Goal: Information Seeking & Learning: Learn about a topic

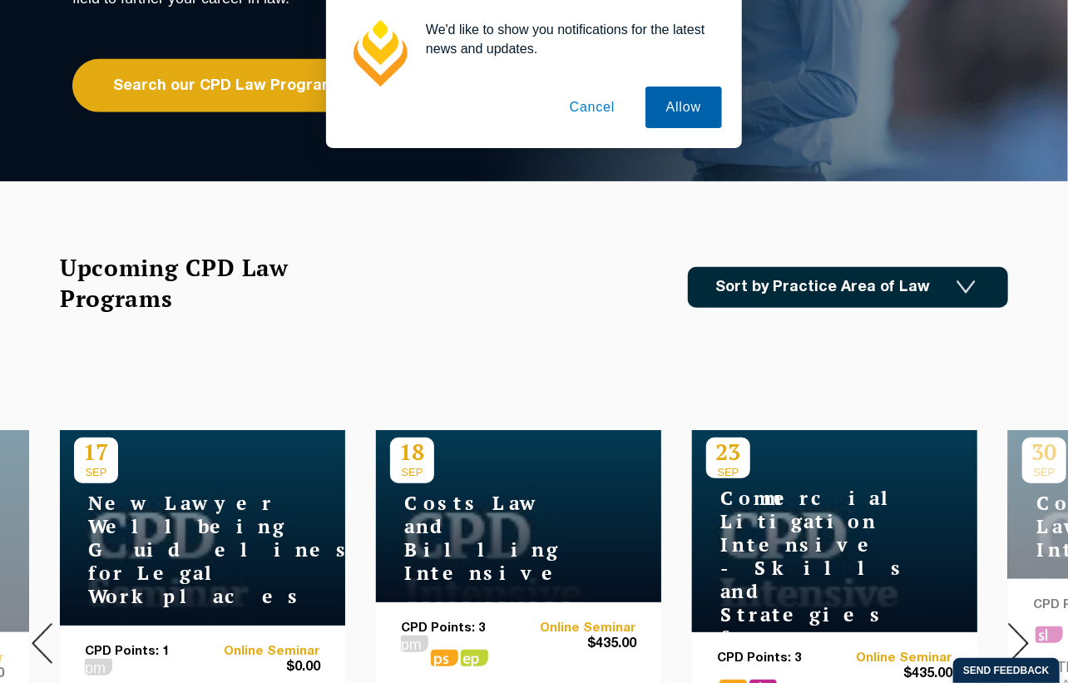
click at [695, 101] on button "Allow" at bounding box center [683, 108] width 77 height 42
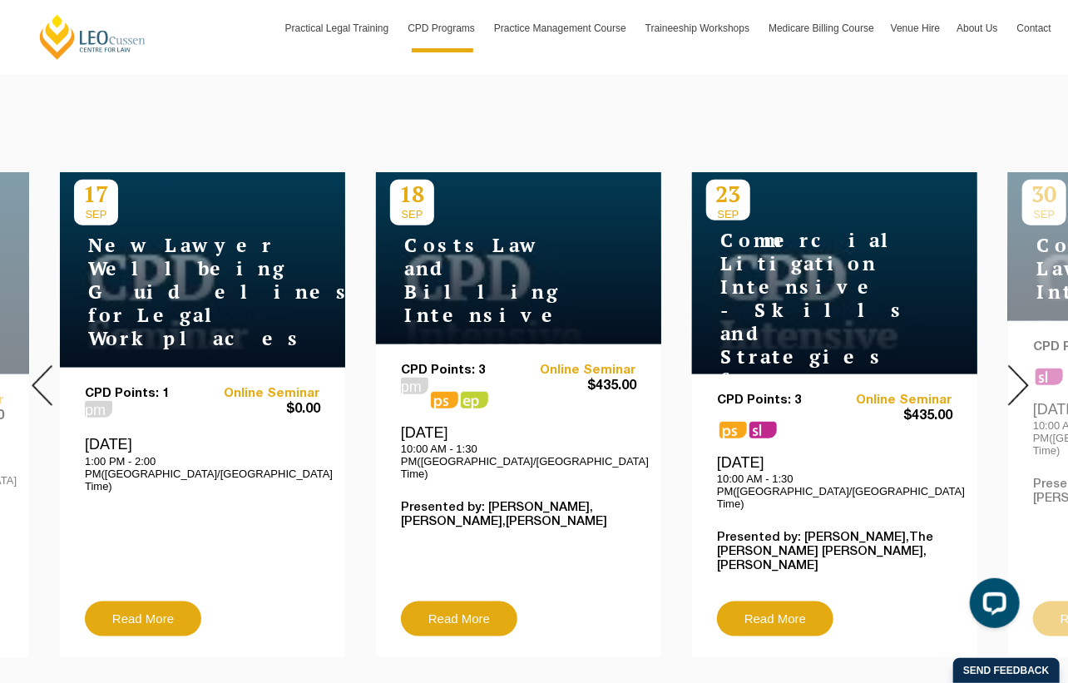
scroll to position [582, 0]
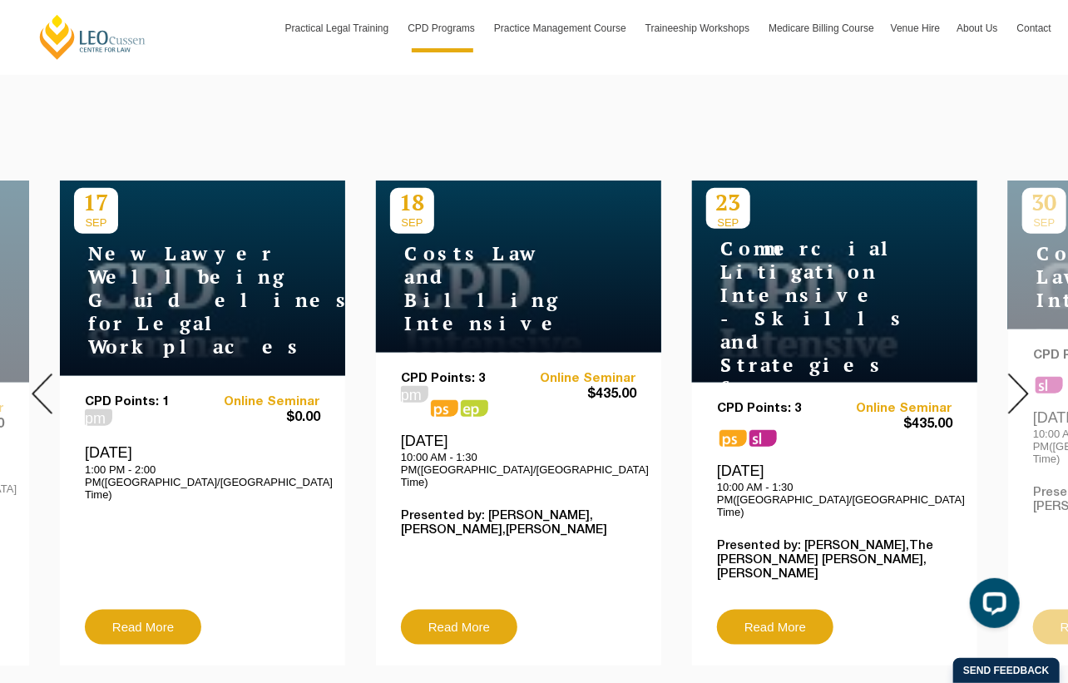
click at [1006, 377] on div at bounding box center [1018, 394] width 100 height 568
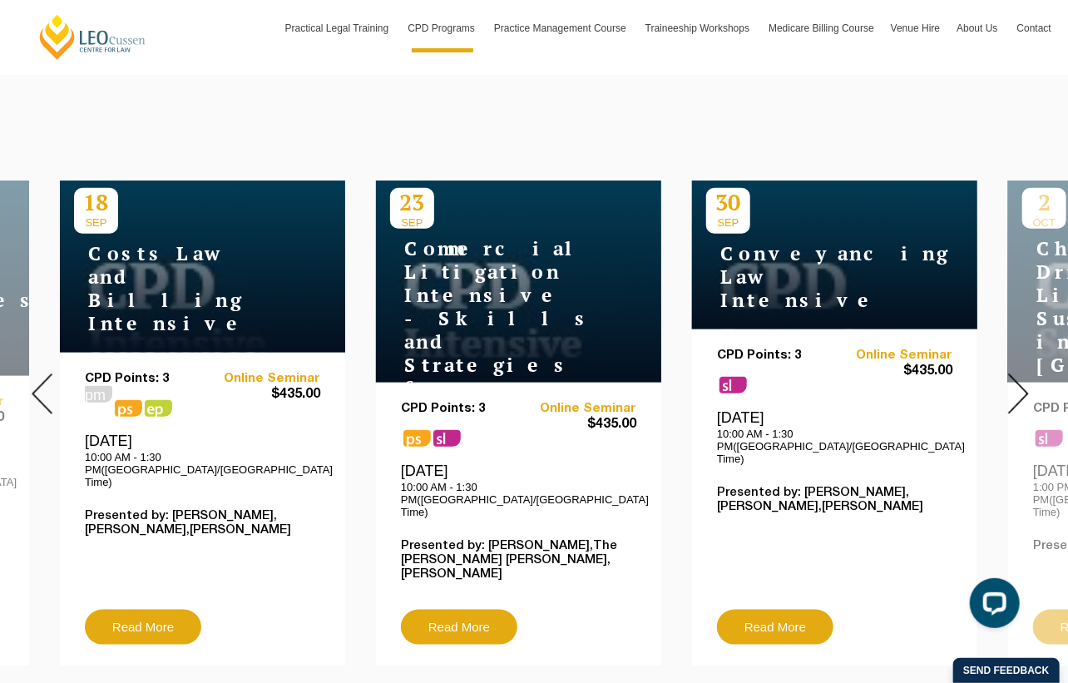
click at [1006, 377] on div at bounding box center [1018, 394] width 100 height 568
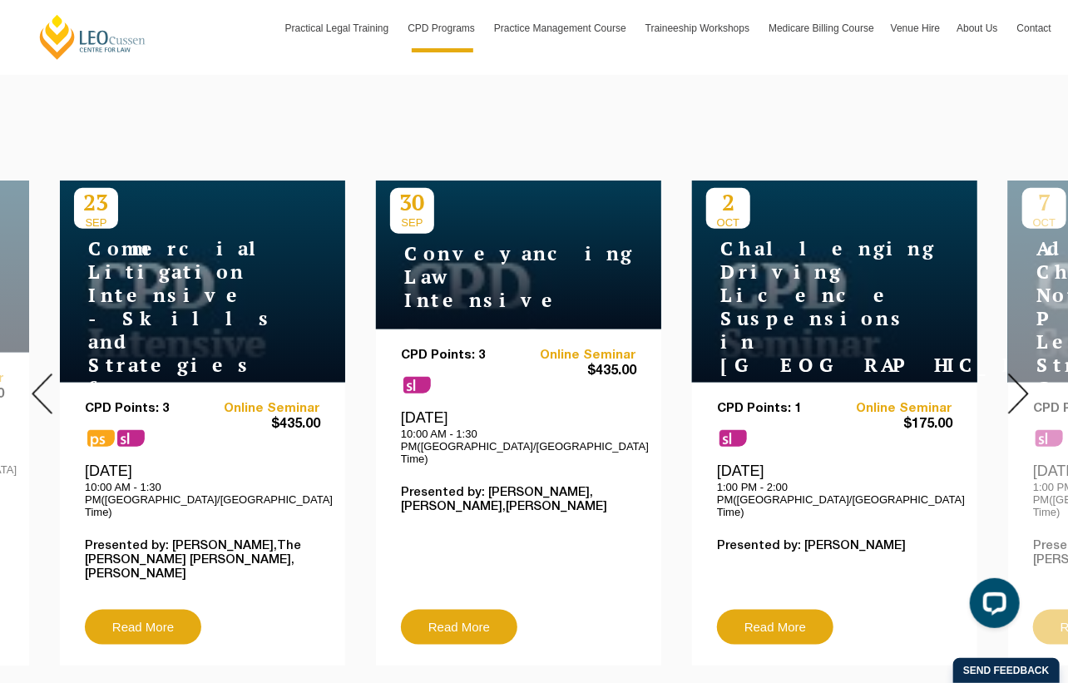
click at [1006, 377] on div at bounding box center [1018, 394] width 100 height 568
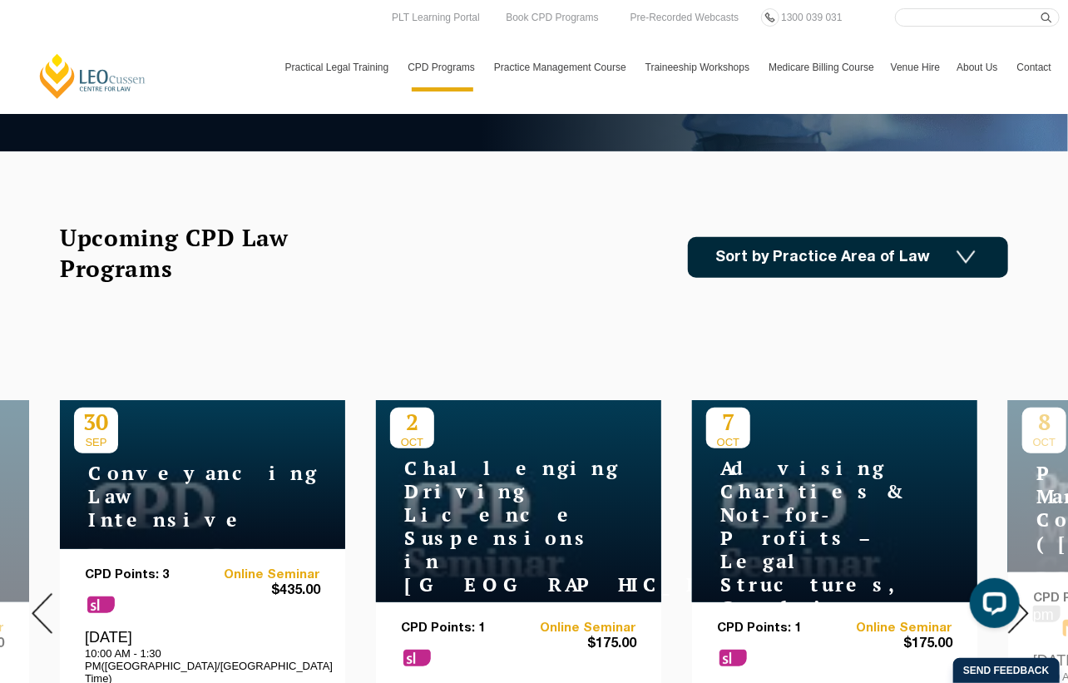
scroll to position [333, 0]
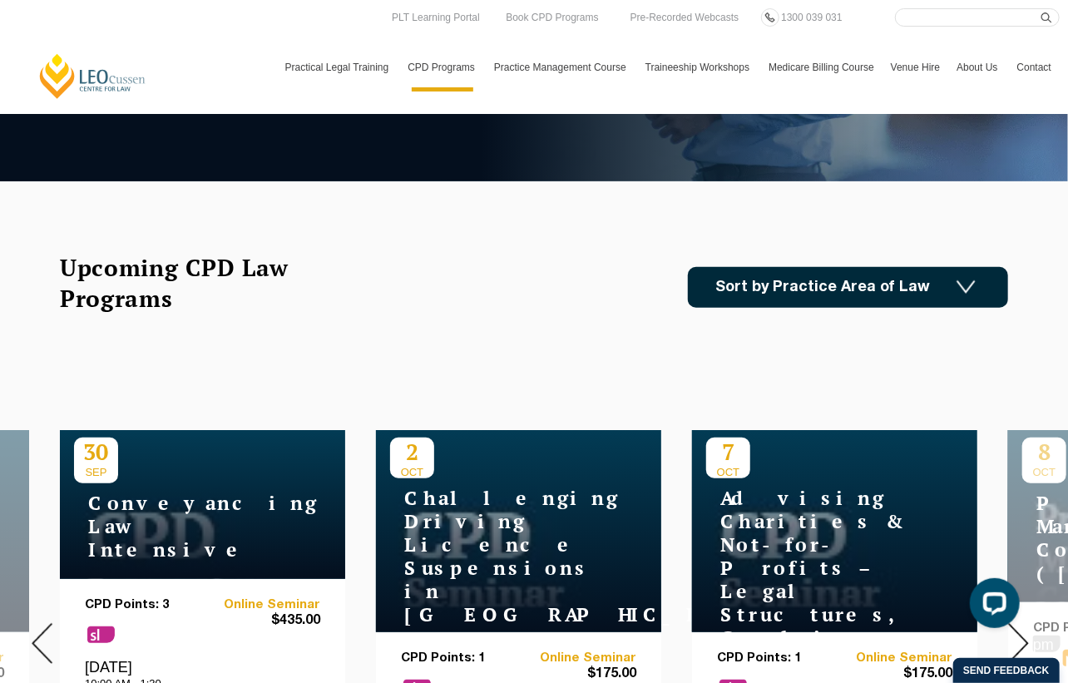
click at [803, 276] on link "Sort by Practice Area of Law" at bounding box center [848, 287] width 320 height 41
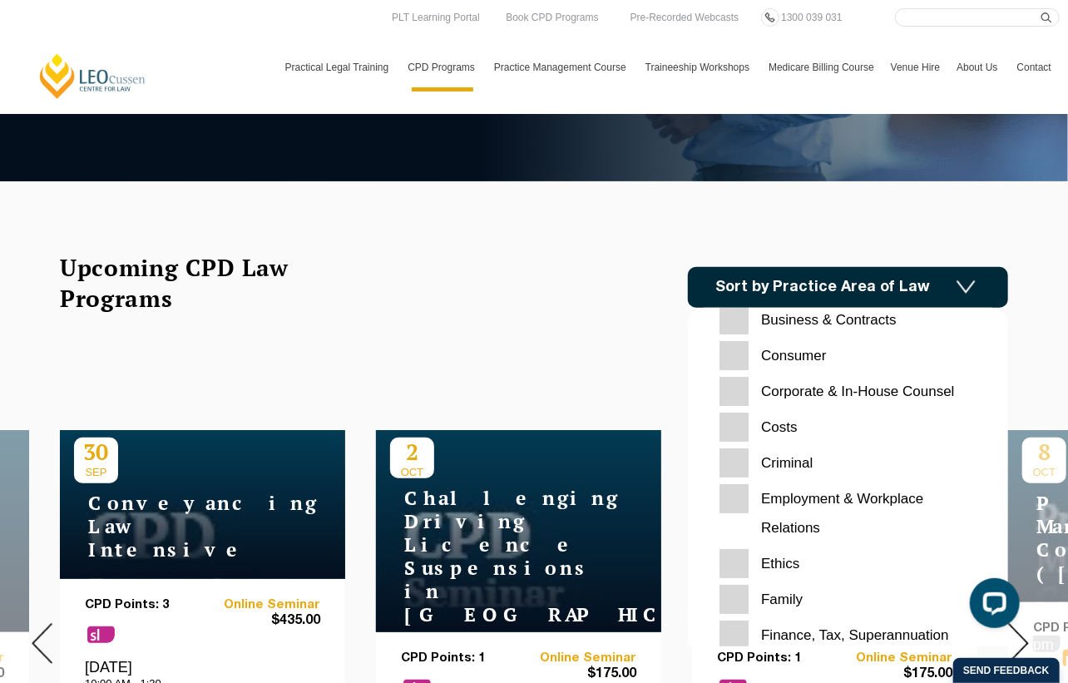
scroll to position [250, 0]
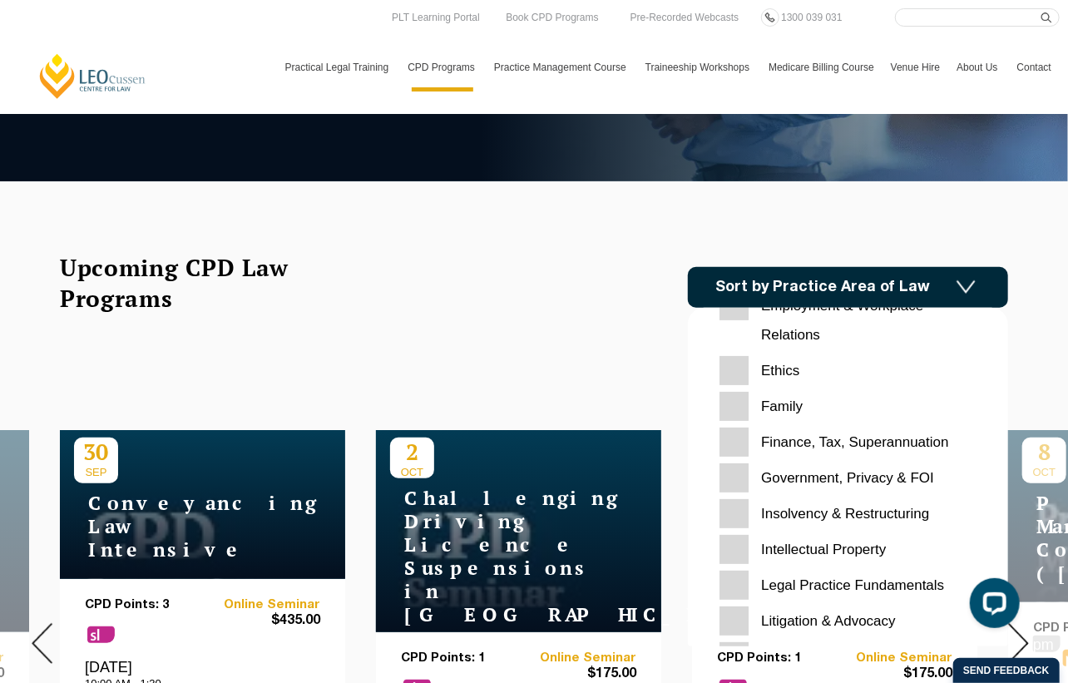
click at [784, 403] on input "Family" at bounding box center [847, 406] width 257 height 29
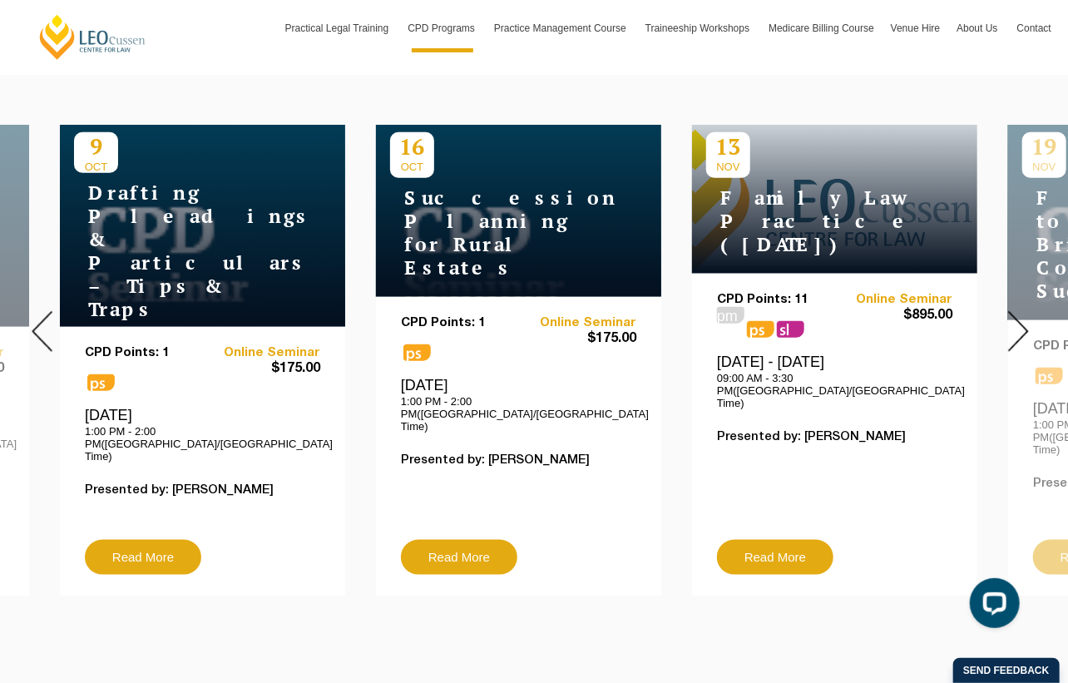
scroll to position [665, 0]
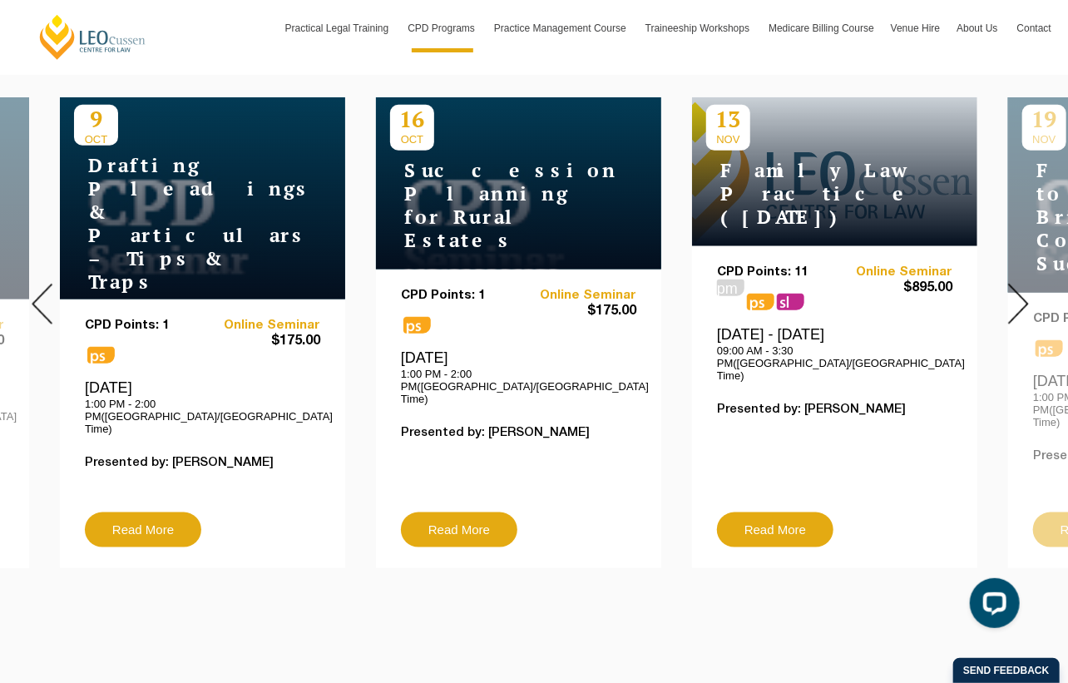
click at [1022, 303] on img at bounding box center [1018, 304] width 21 height 41
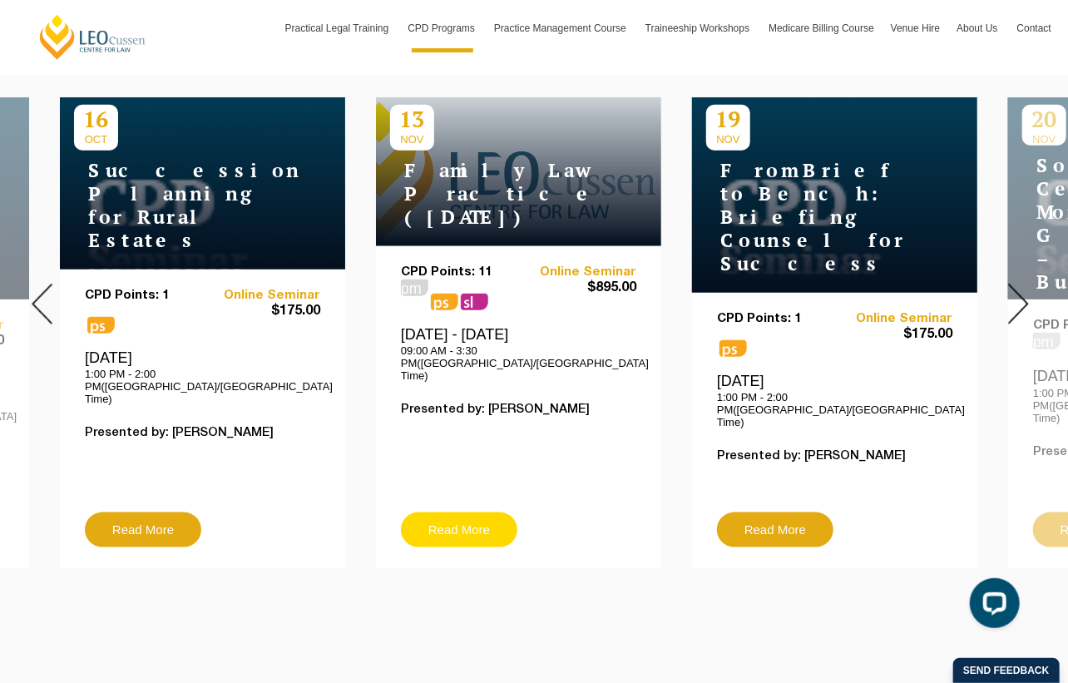
click at [471, 522] on link "Read More" at bounding box center [459, 529] width 116 height 35
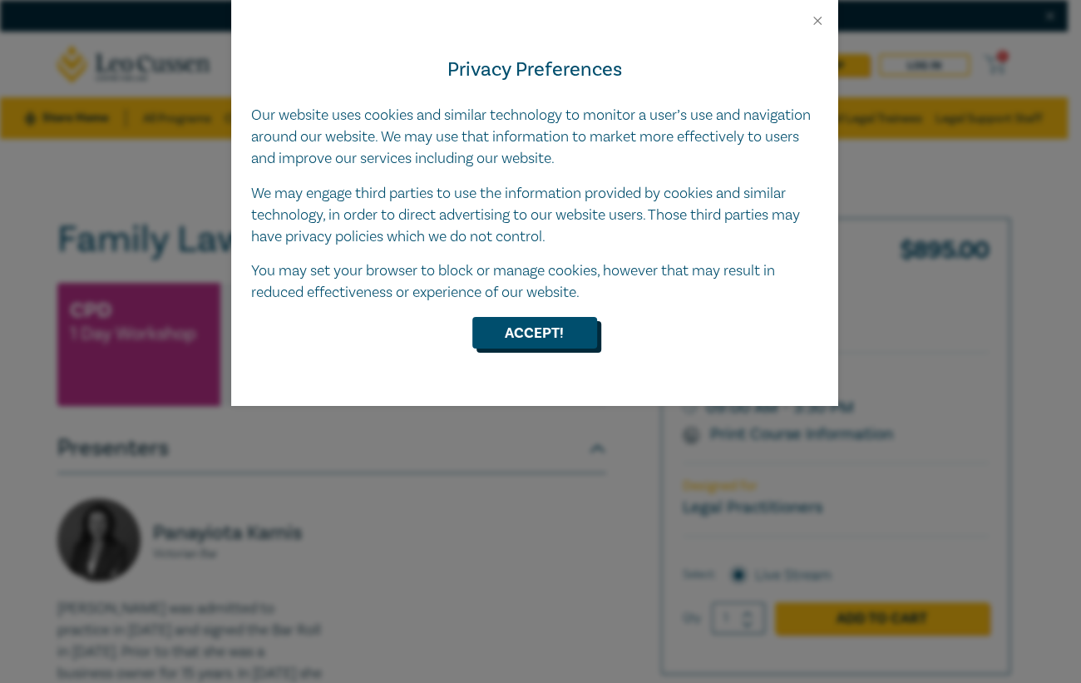
click at [553, 321] on button "Accept!" at bounding box center [534, 333] width 125 height 32
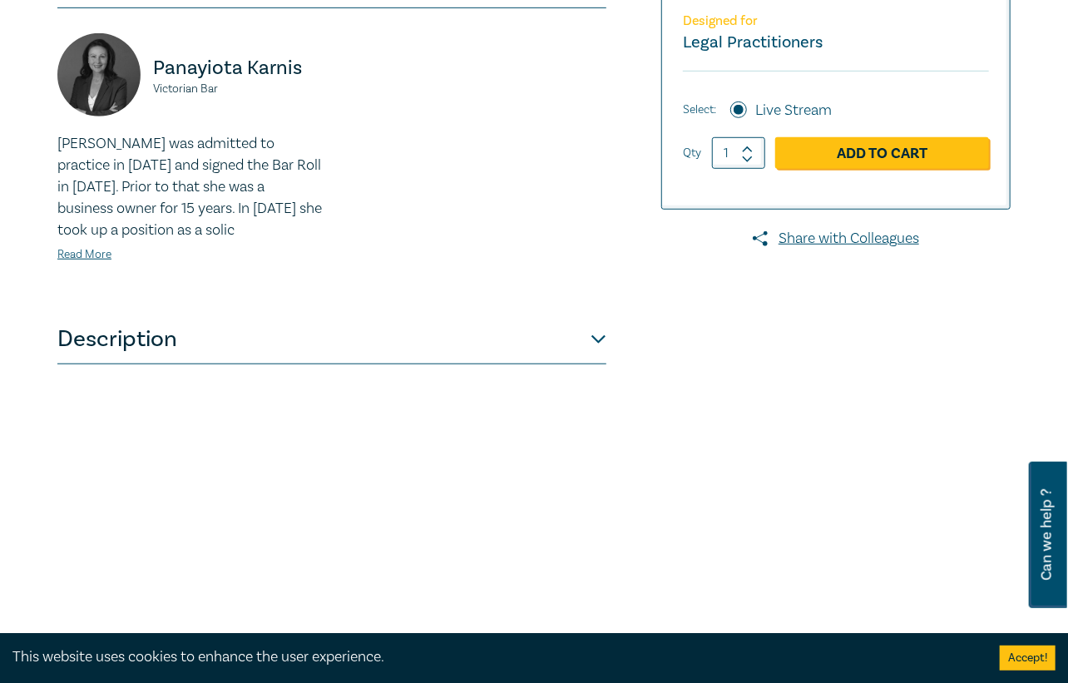
scroll to position [499, 0]
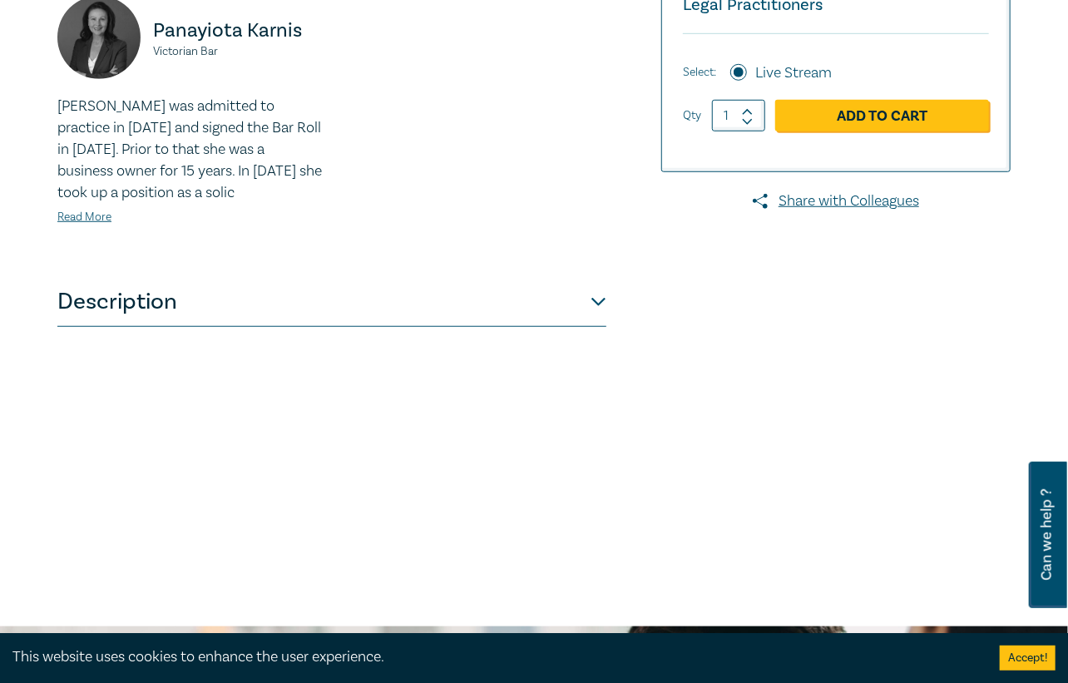
click at [570, 327] on button "Description" at bounding box center [331, 302] width 549 height 50
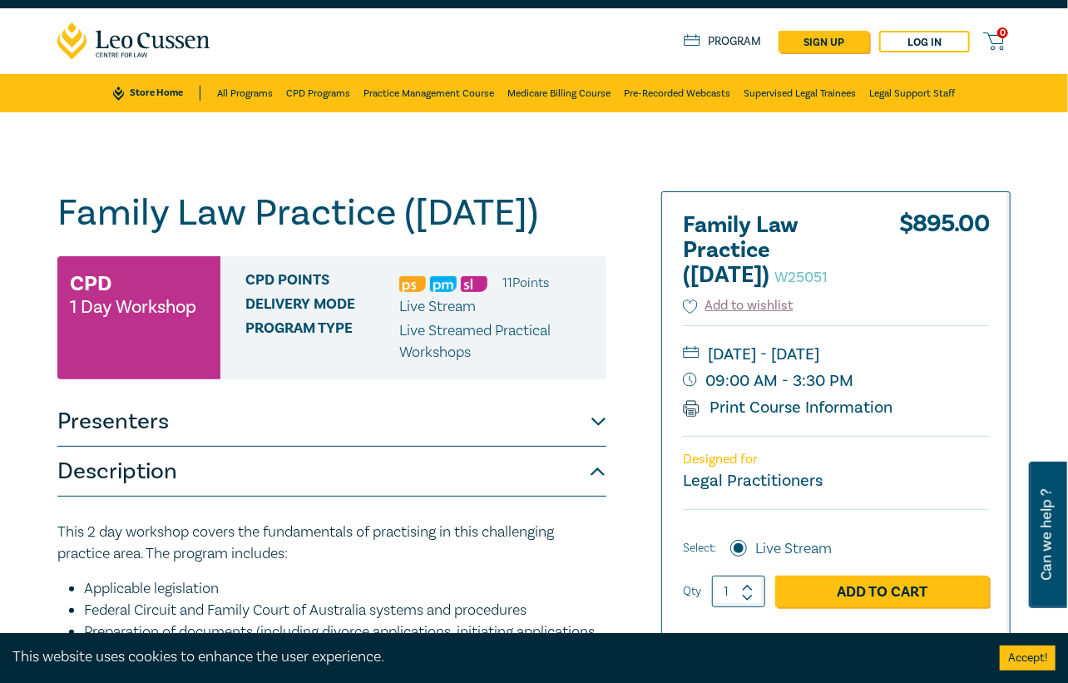
scroll to position [0, 0]
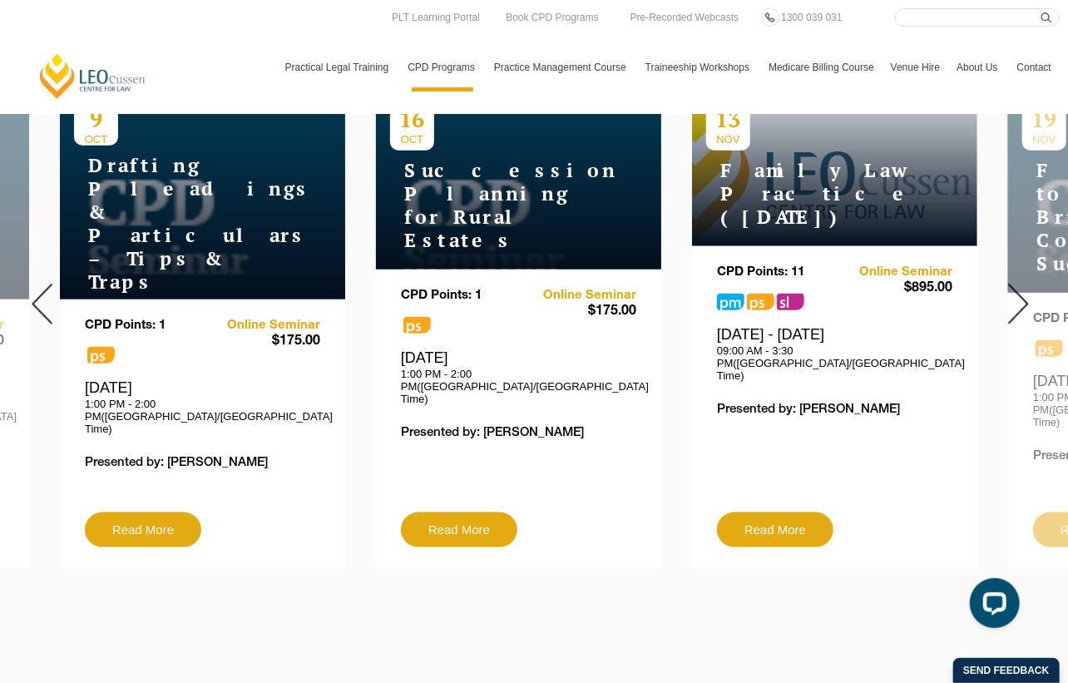
click at [1013, 298] on img at bounding box center [1018, 304] width 21 height 41
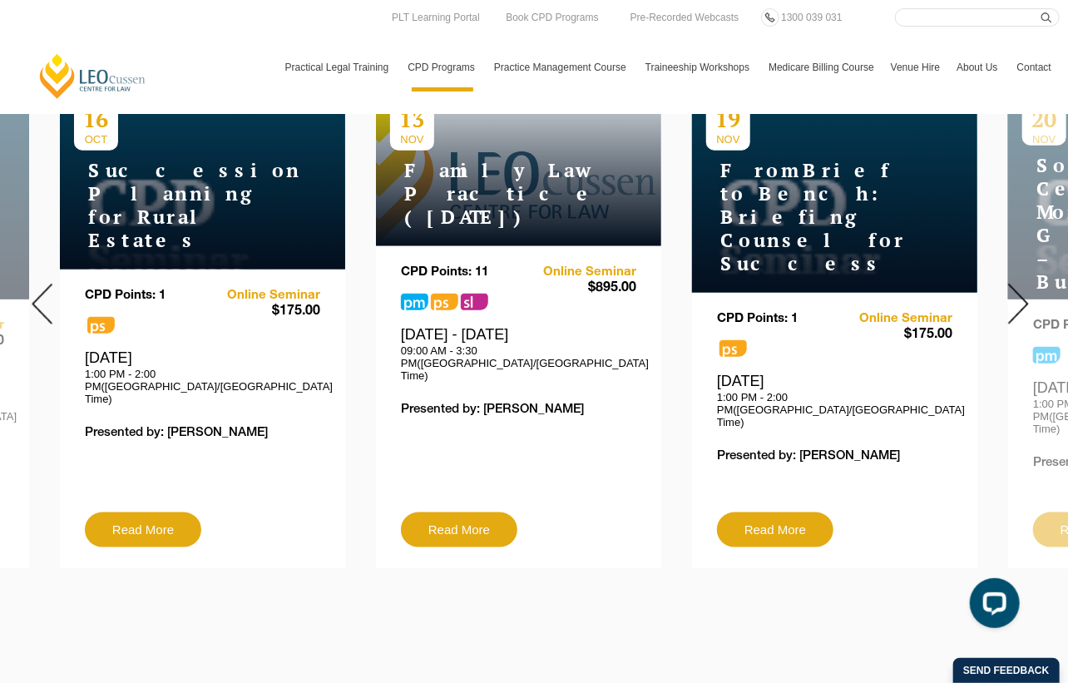
click at [1013, 298] on img at bounding box center [1018, 304] width 21 height 41
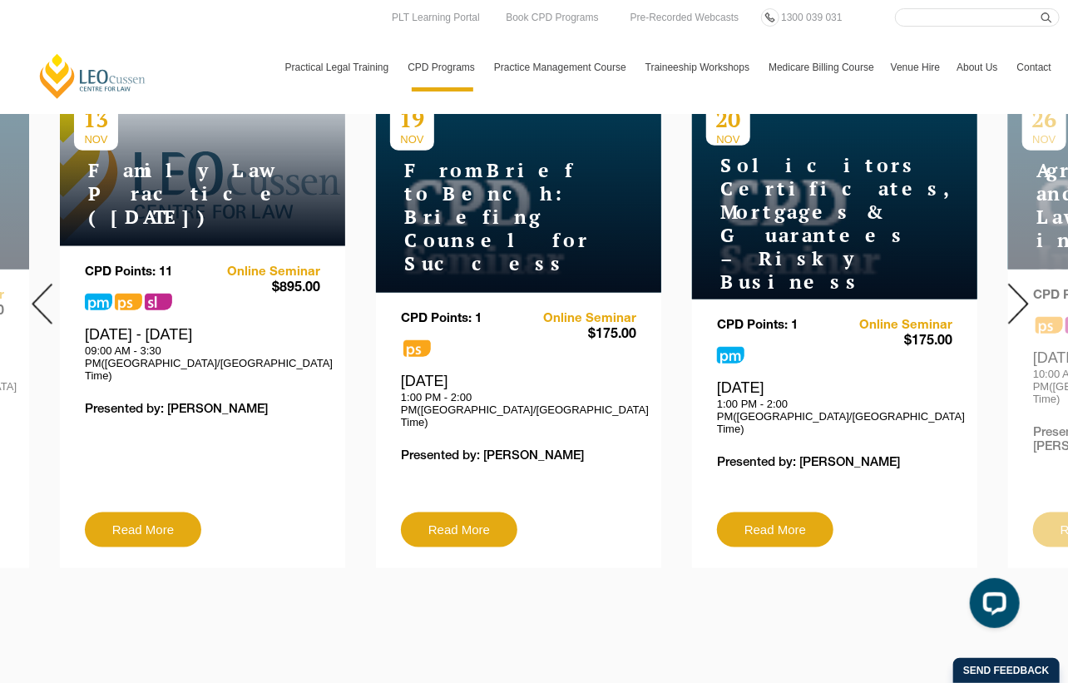
click at [1013, 298] on img at bounding box center [1018, 304] width 21 height 41
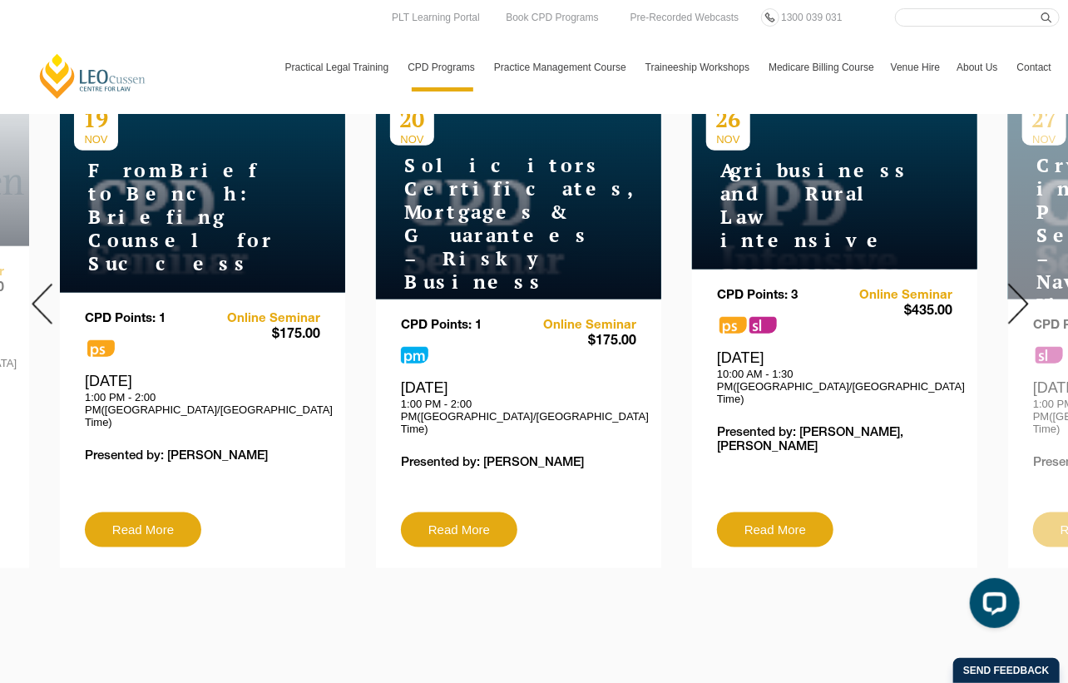
click at [1013, 298] on img at bounding box center [1018, 304] width 21 height 41
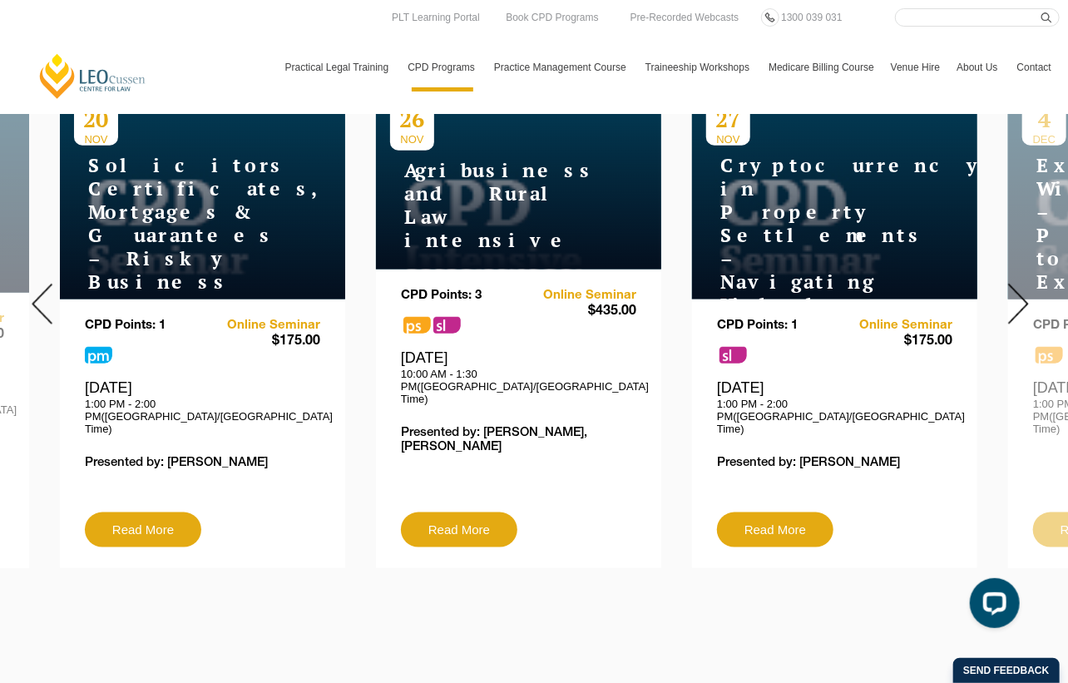
click at [1016, 301] on img at bounding box center [1018, 304] width 21 height 41
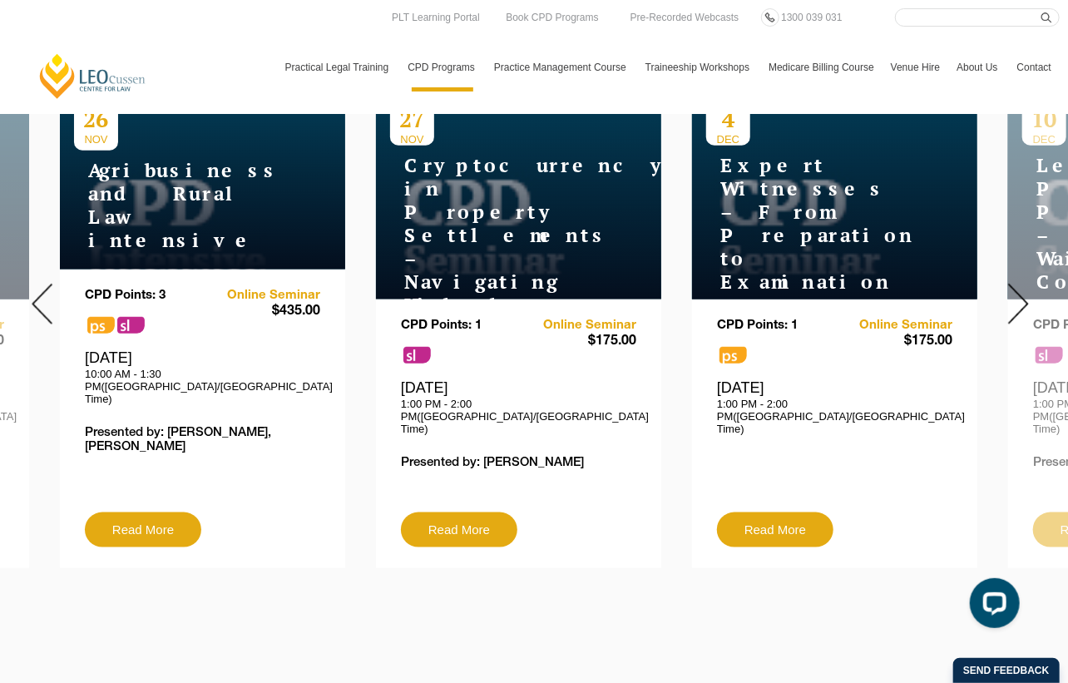
click at [1016, 301] on img at bounding box center [1018, 304] width 21 height 41
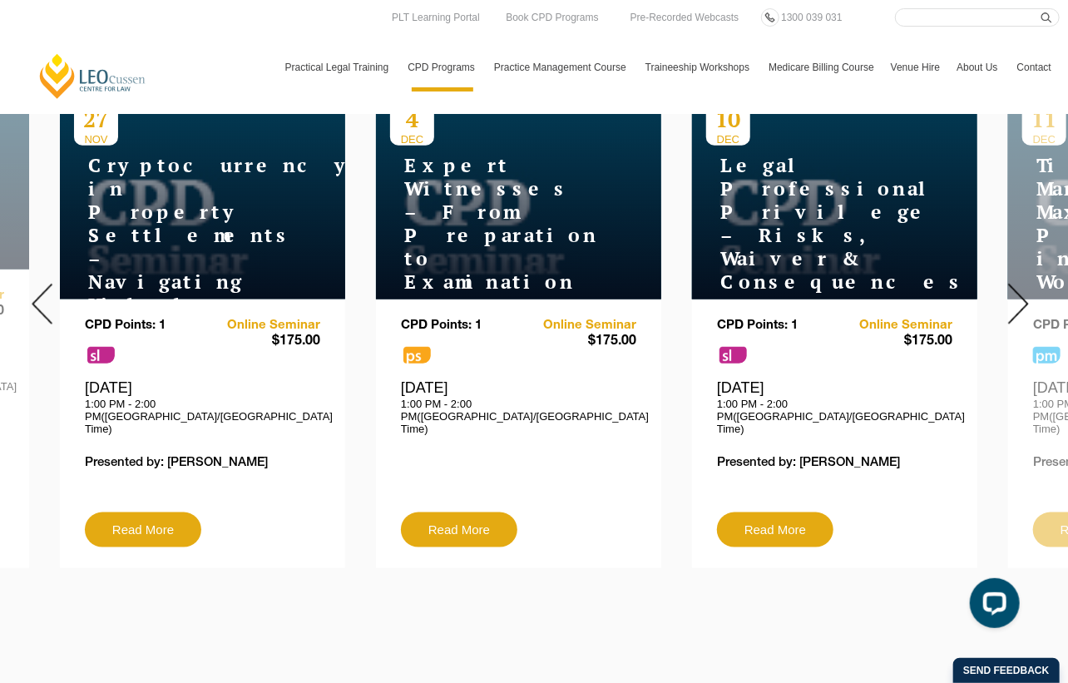
click at [1016, 301] on img at bounding box center [1018, 304] width 21 height 41
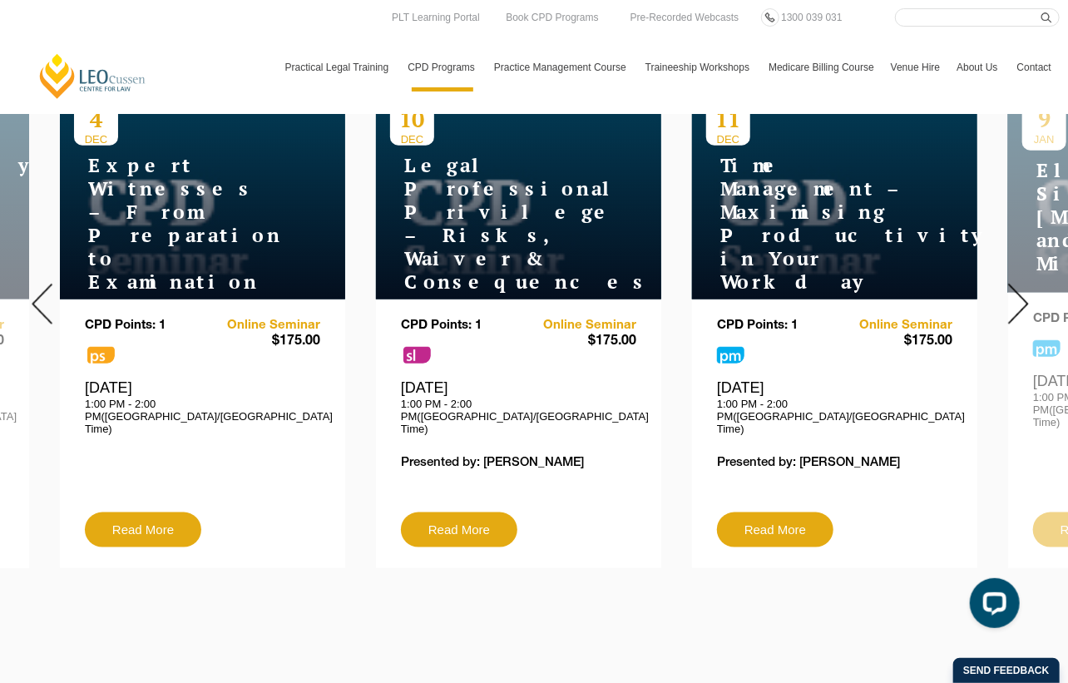
click at [1016, 301] on img at bounding box center [1018, 304] width 21 height 41
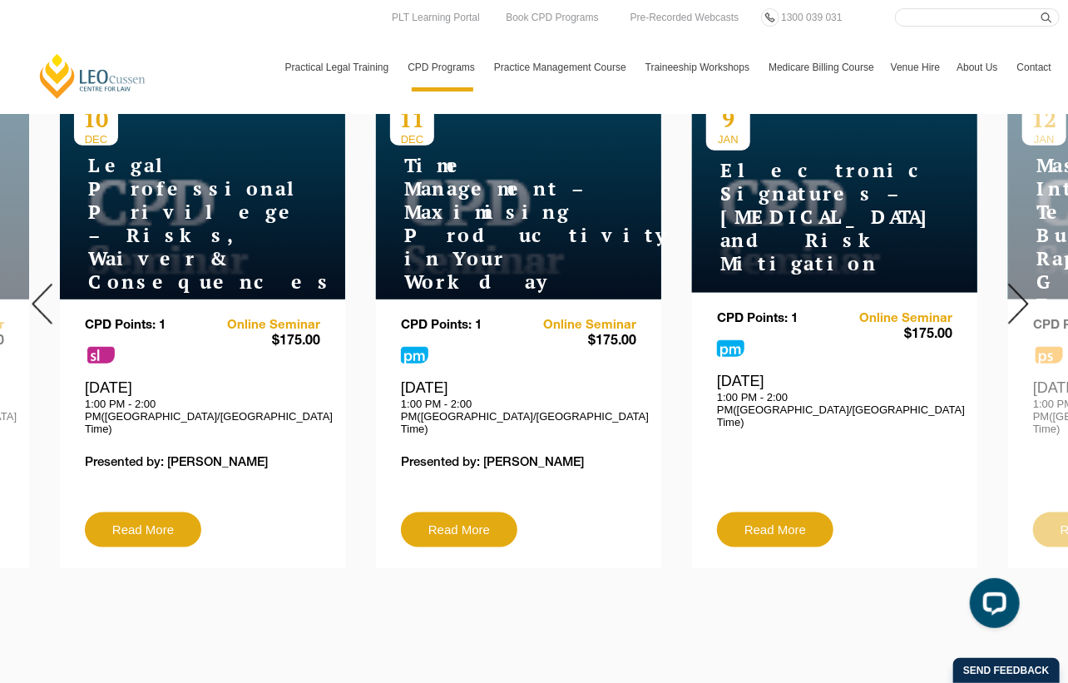
click at [1016, 301] on img at bounding box center [1018, 304] width 21 height 41
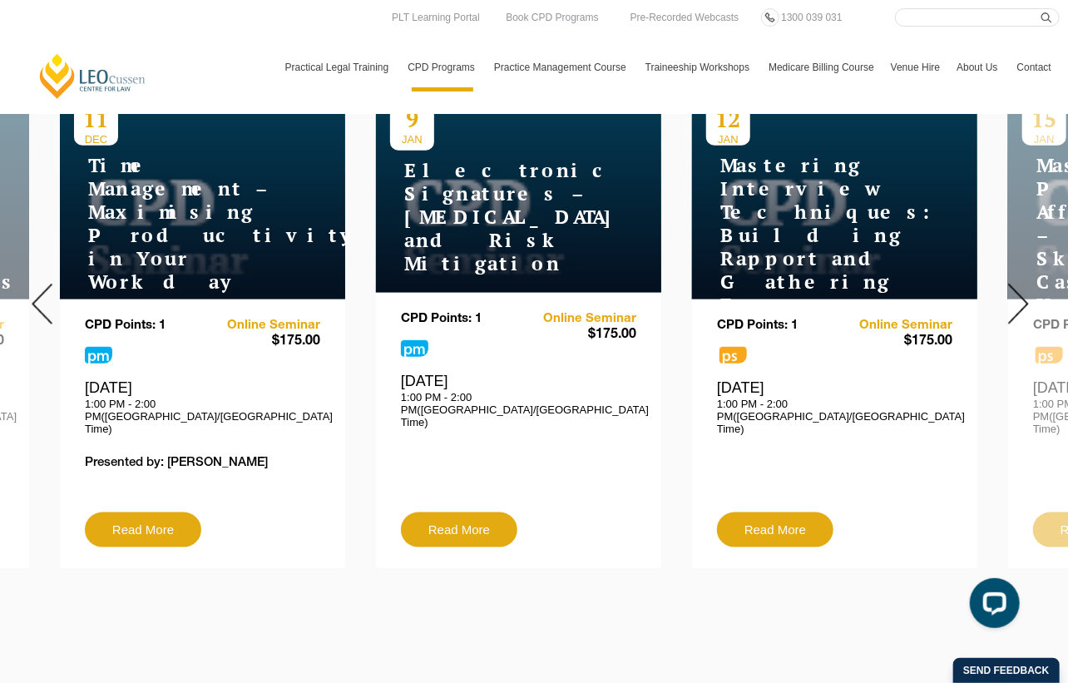
click at [1016, 301] on img at bounding box center [1018, 304] width 21 height 41
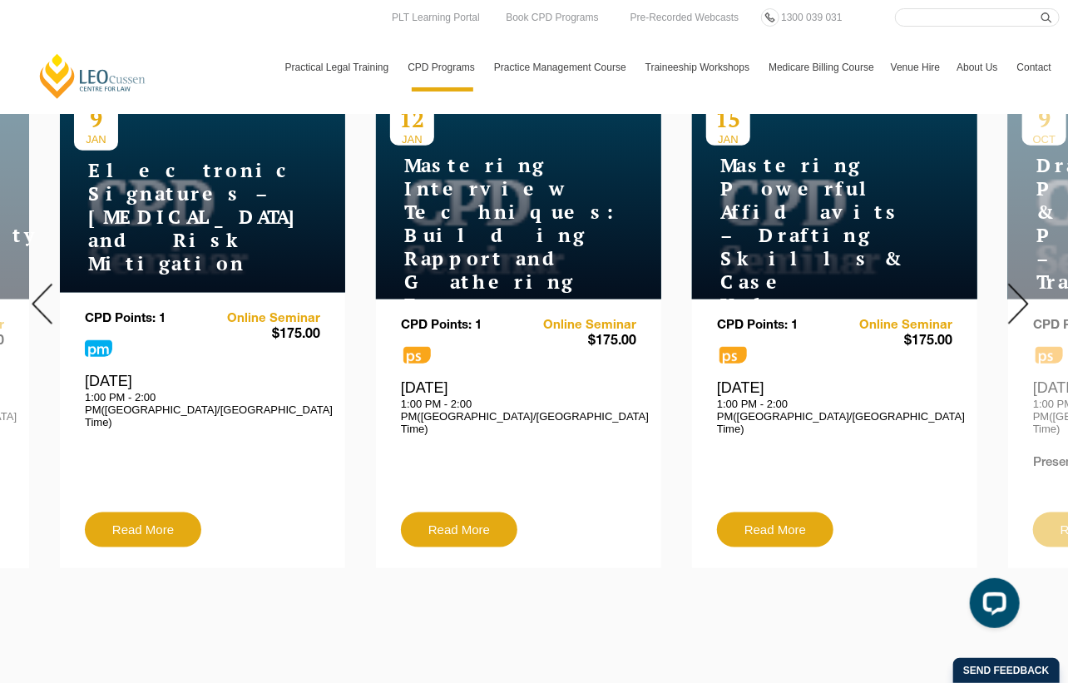
click at [1016, 301] on img at bounding box center [1018, 304] width 21 height 41
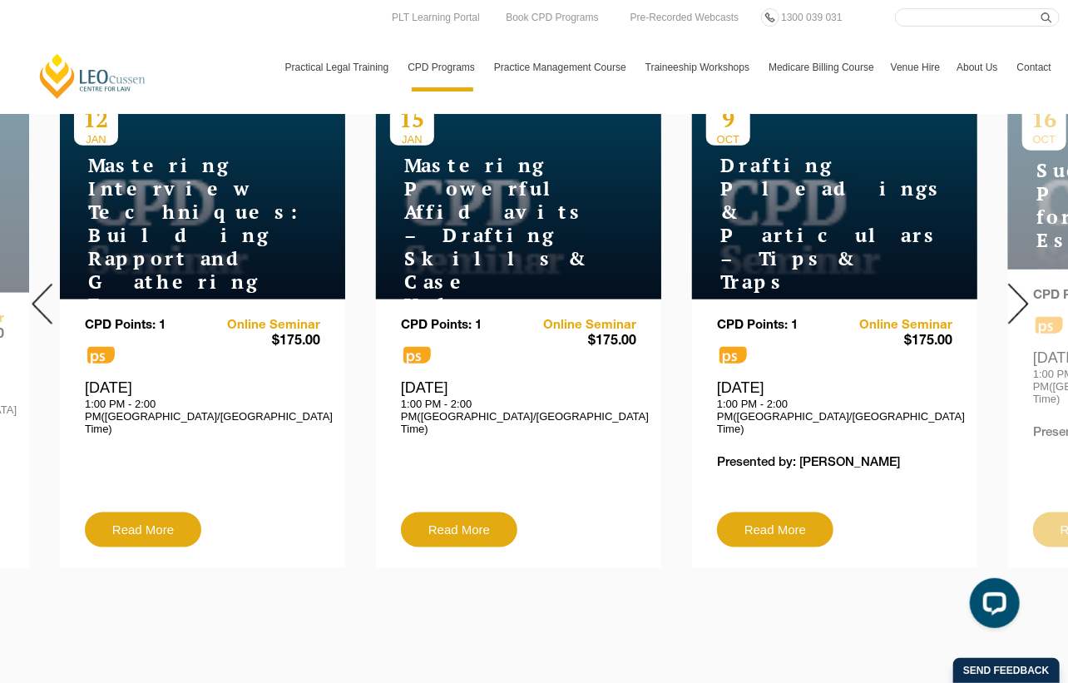
click at [1016, 301] on img at bounding box center [1018, 304] width 21 height 41
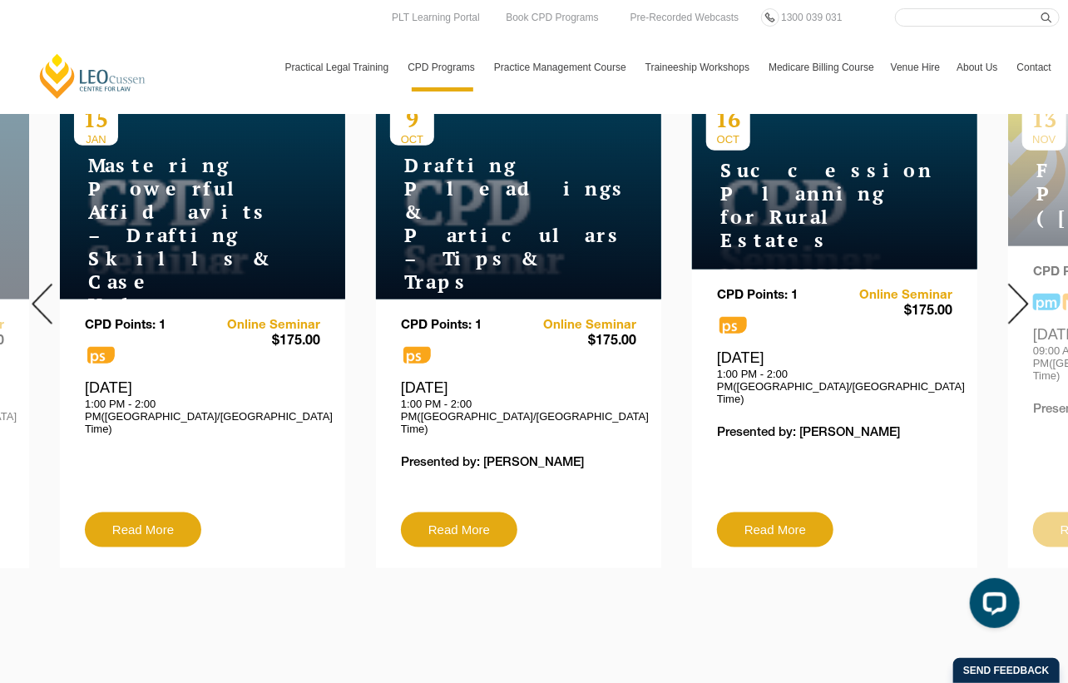
click at [1016, 301] on img at bounding box center [1018, 304] width 21 height 41
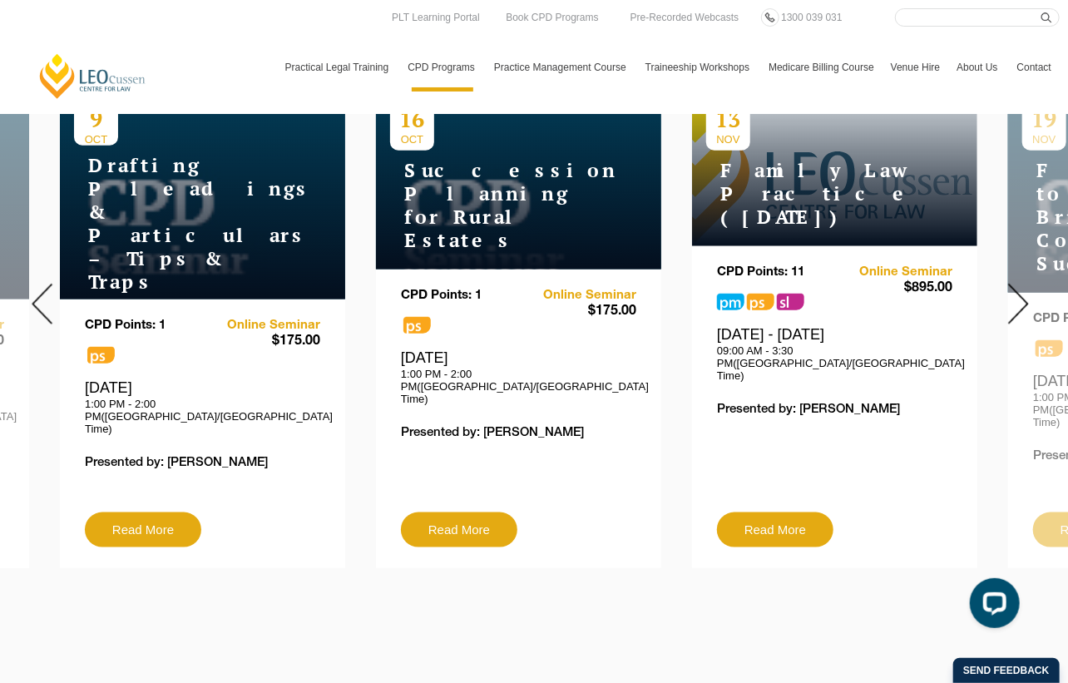
click at [32, 289] on img at bounding box center [42, 304] width 21 height 41
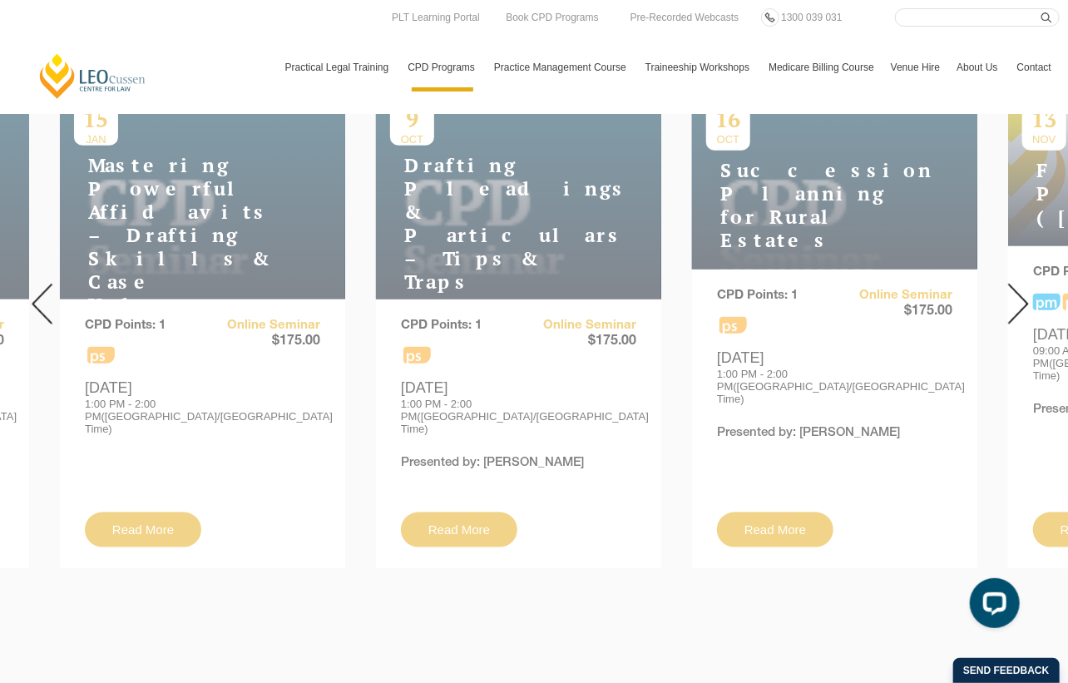
click at [32, 289] on img at bounding box center [42, 304] width 21 height 41
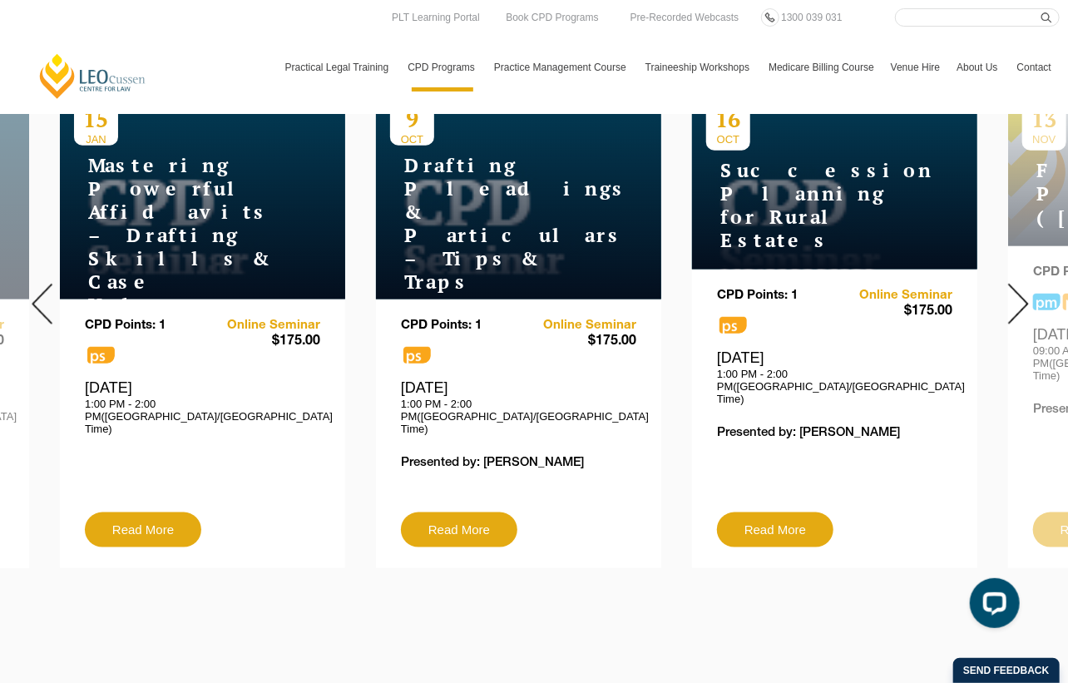
click at [32, 289] on img at bounding box center [42, 304] width 21 height 41
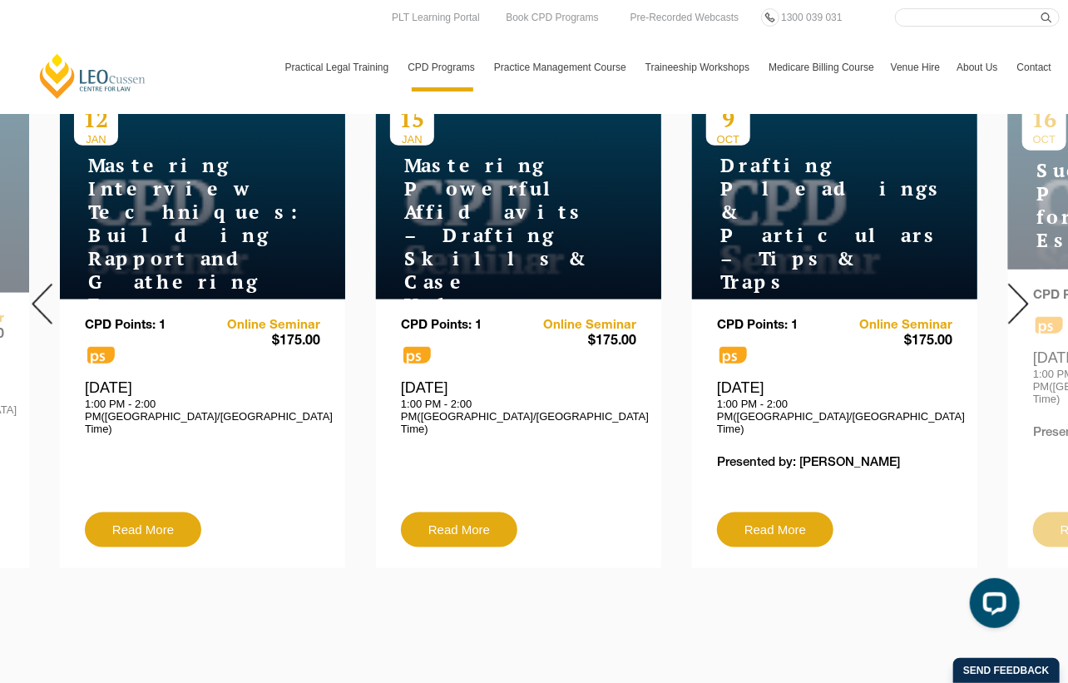
click at [32, 289] on img at bounding box center [42, 304] width 21 height 41
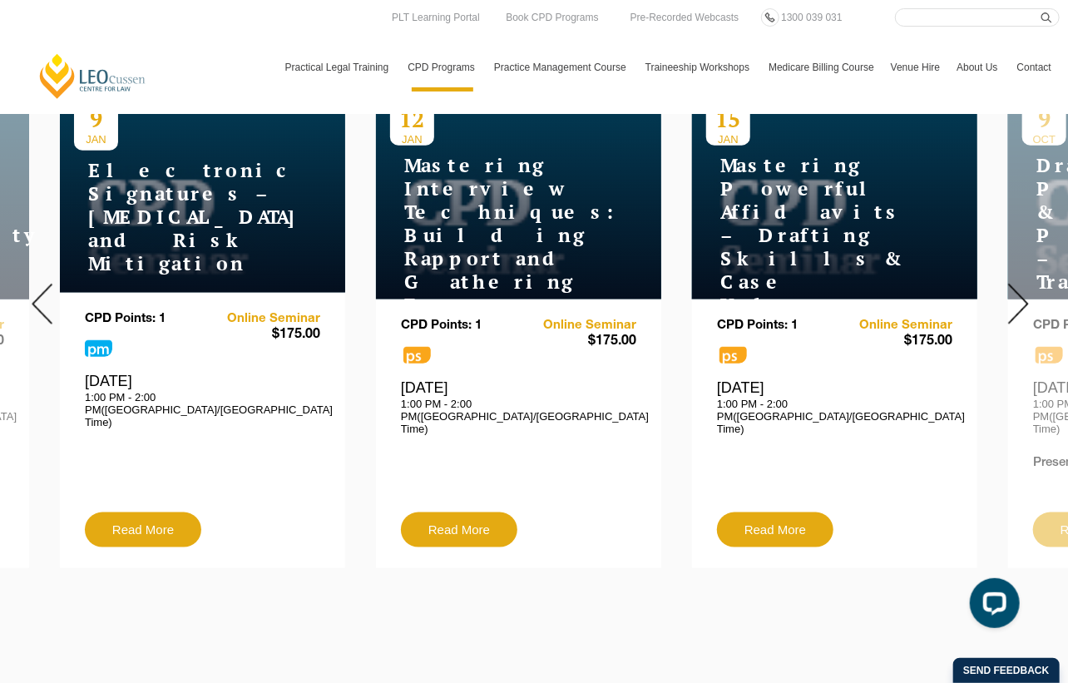
click at [32, 289] on img at bounding box center [42, 304] width 21 height 41
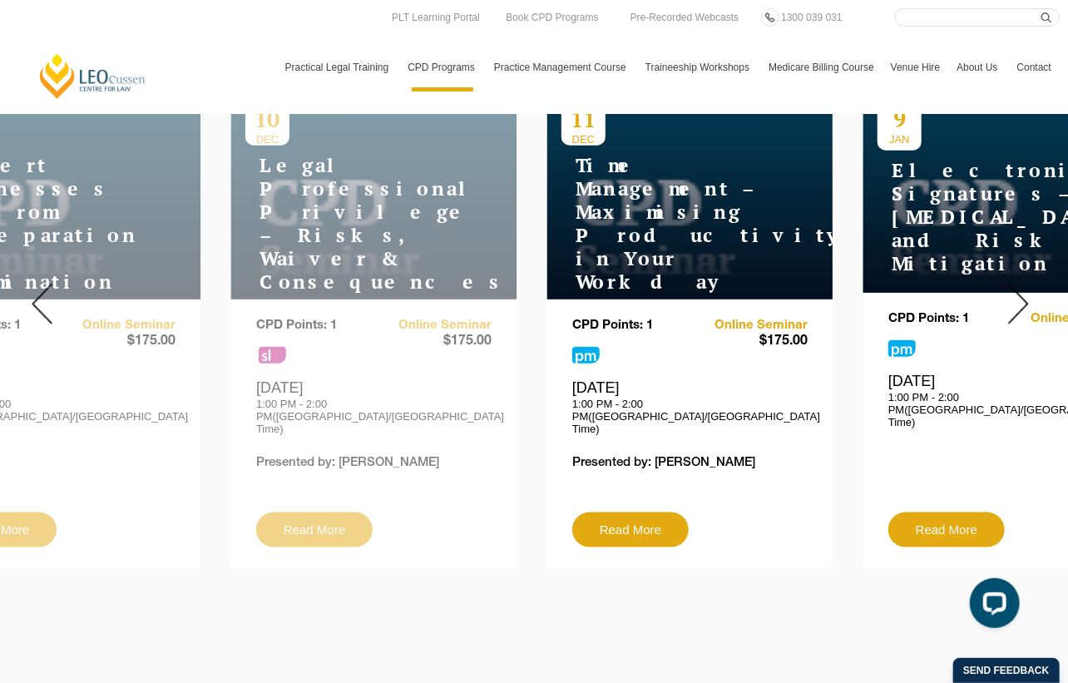
drag, startPoint x: 128, startPoint y: 316, endPoint x: 1357, endPoint y: 220, distance: 1232.2
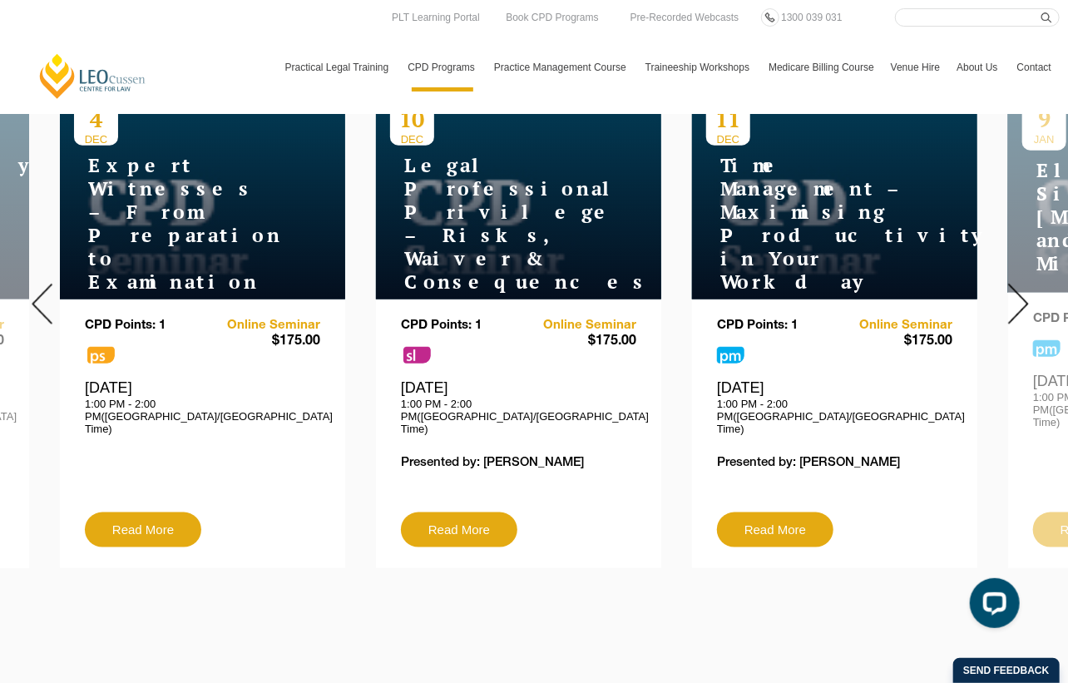
drag, startPoint x: 498, startPoint y: 316, endPoint x: 1120, endPoint y: 283, distance: 623.1
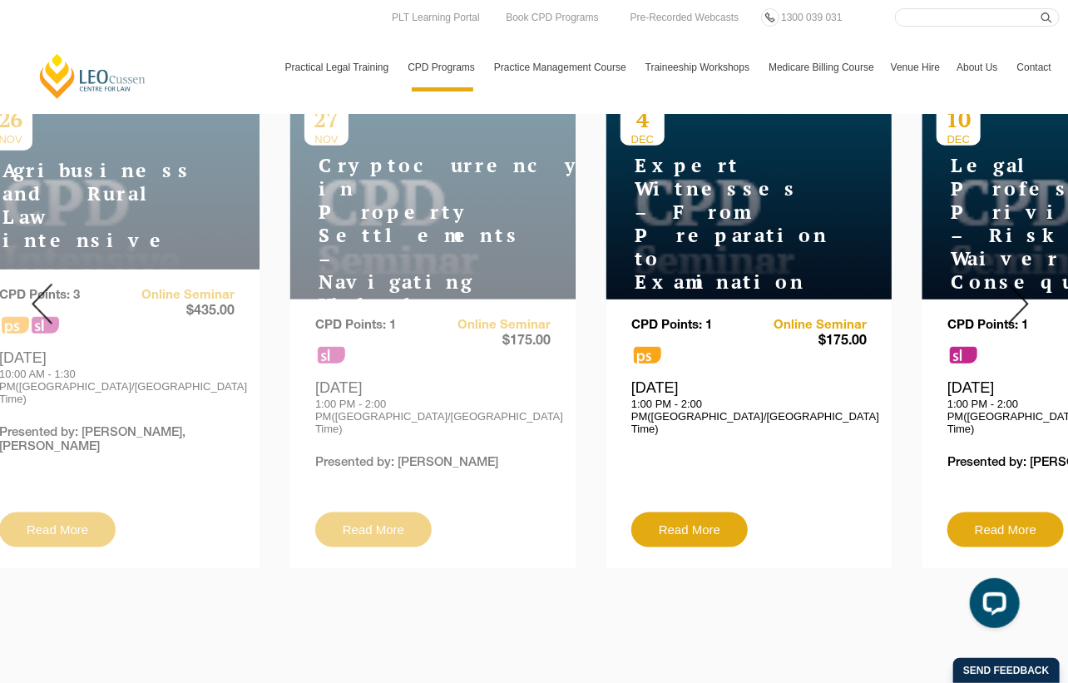
drag, startPoint x: 391, startPoint y: 353, endPoint x: 937, endPoint y: 305, distance: 548.5
click at [937, 305] on div "CPD Points: 1 sl Online Seminar $175.00 1:00 PM - 2:00 PM([GEOGRAPHIC_DATA]/[GE…" at bounding box center [1064, 433] width 285 height 269
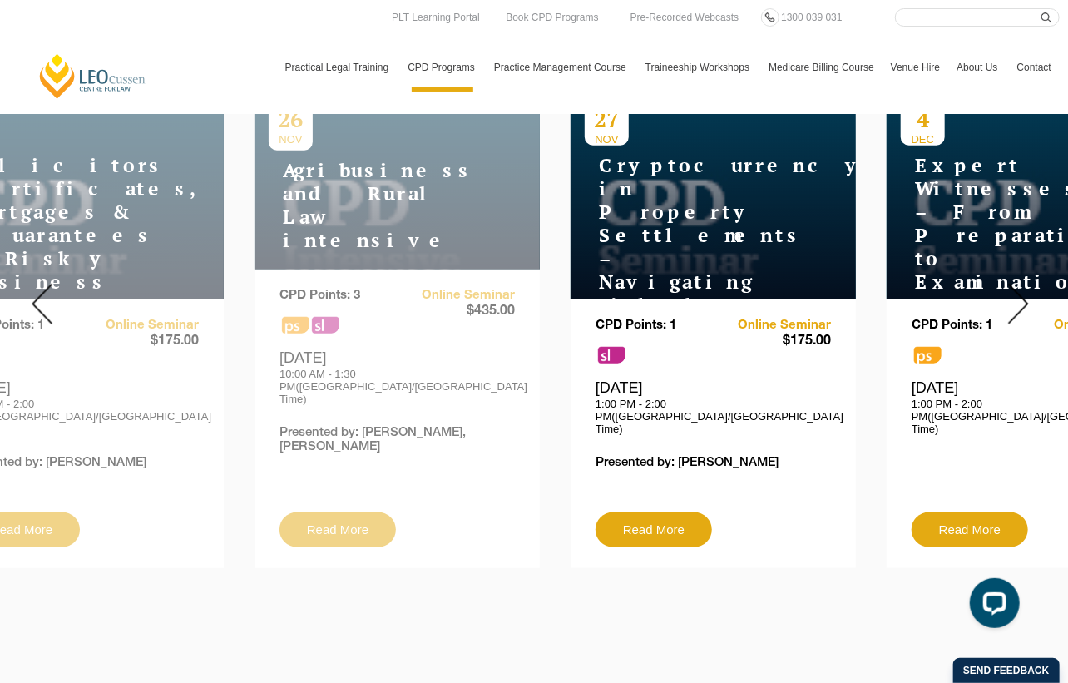
drag, startPoint x: 358, startPoint y: 354, endPoint x: 1147, endPoint y: 272, distance: 792.8
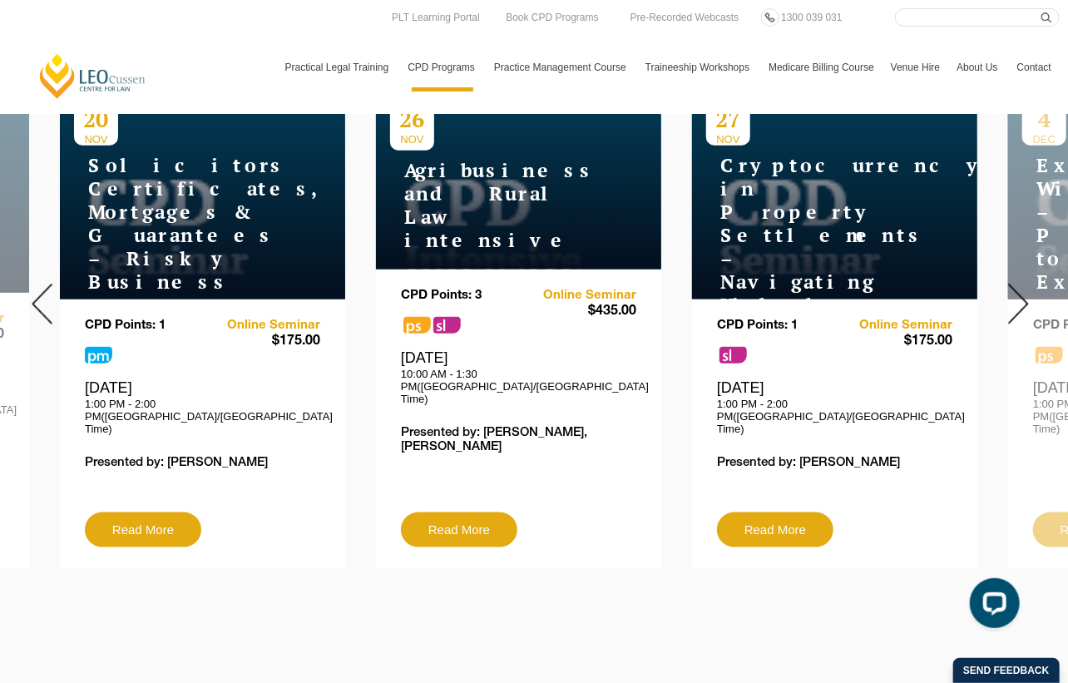
drag, startPoint x: 306, startPoint y: 362, endPoint x: 976, endPoint y: 280, distance: 674.5
click at [976, 280] on div "[DATE] Electronic Signatures – [MEDICAL_DATA] and Risk Mitigation 9" at bounding box center [534, 304] width 1068 height 554
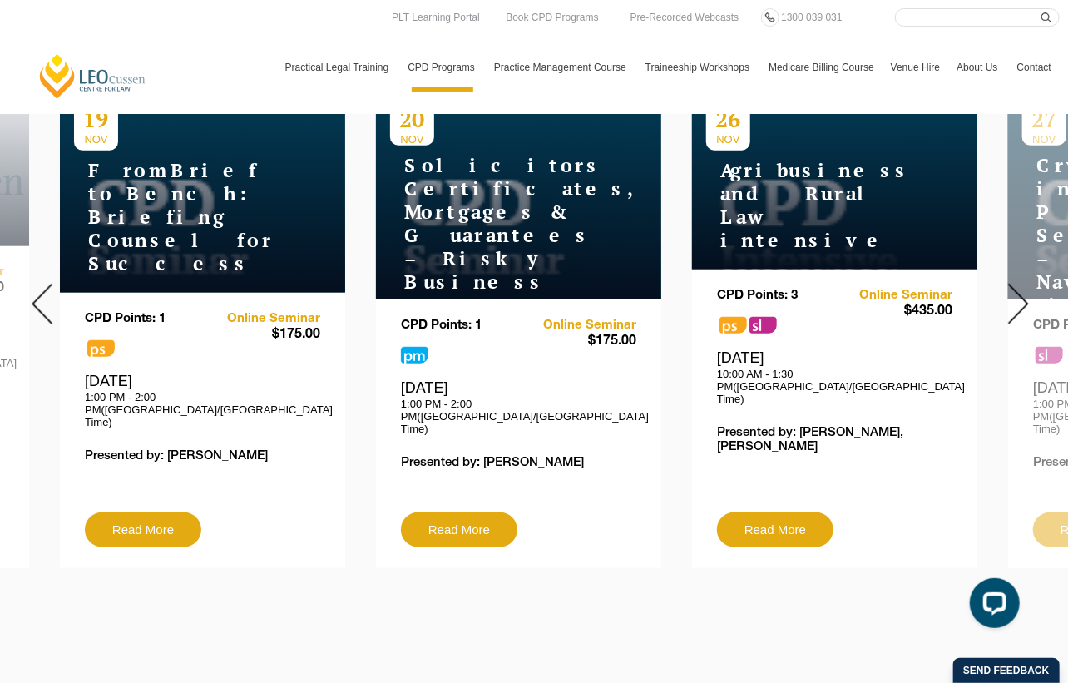
drag, startPoint x: 317, startPoint y: 350, endPoint x: 1107, endPoint y: 235, distance: 798.5
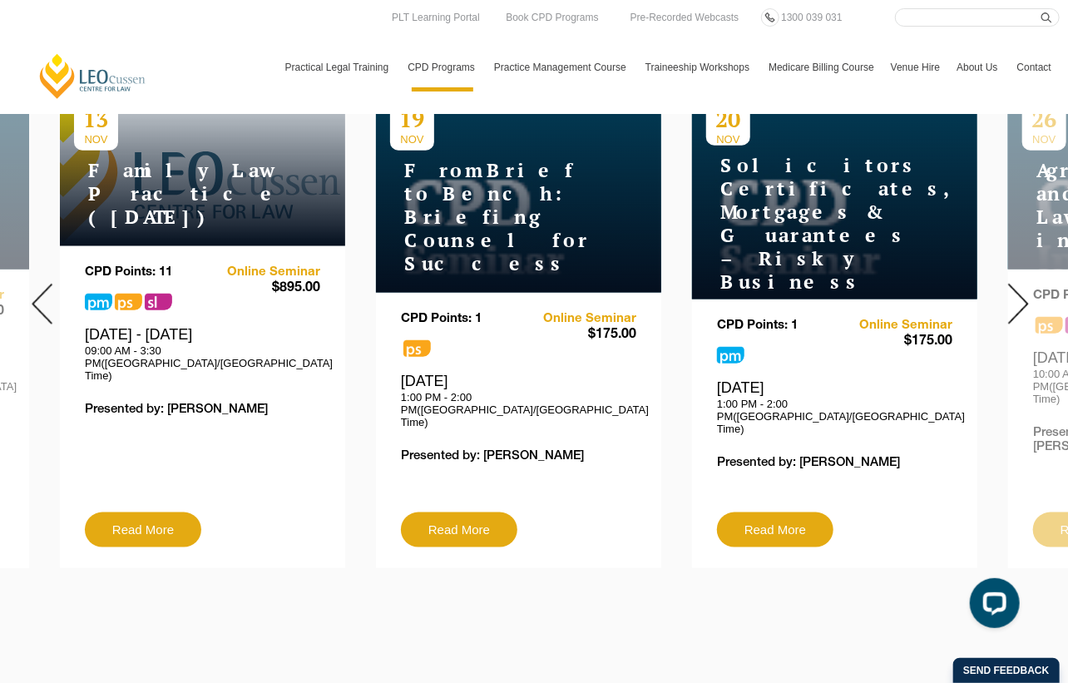
drag, startPoint x: 396, startPoint y: 314, endPoint x: 1053, endPoint y: 230, distance: 662.5
click at [1053, 230] on div "[DATE] Electronic Signatures – [MEDICAL_DATA] and Risk Mitigation 9" at bounding box center [534, 304] width 1068 height 554
click at [45, 312] on img at bounding box center [42, 304] width 21 height 41
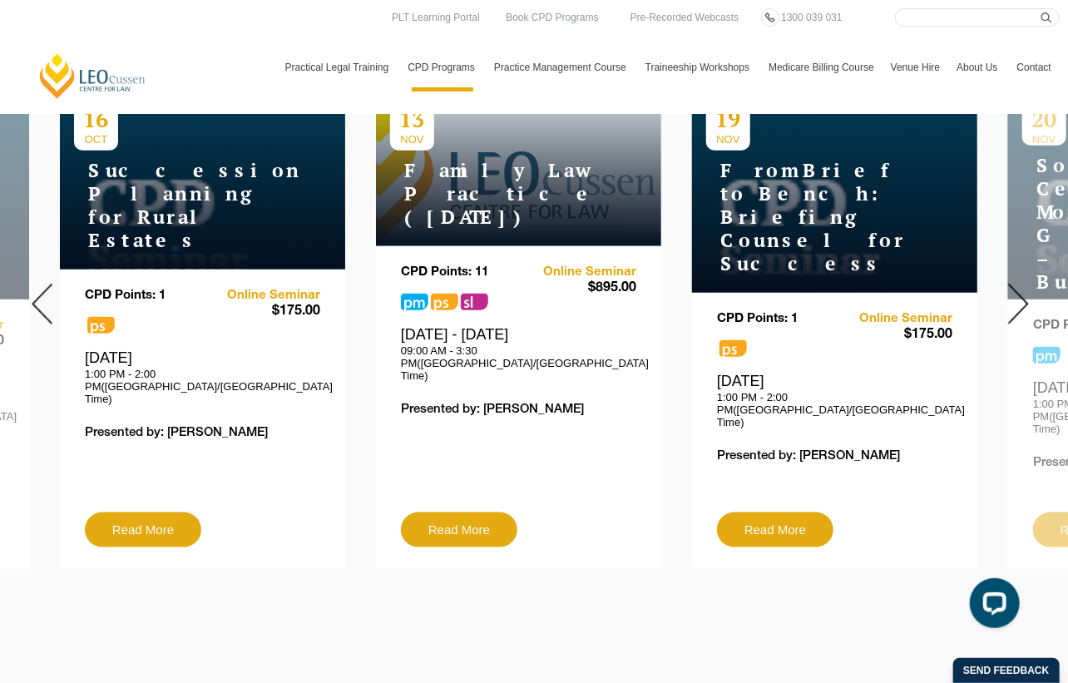
click at [45, 312] on img at bounding box center [42, 304] width 21 height 41
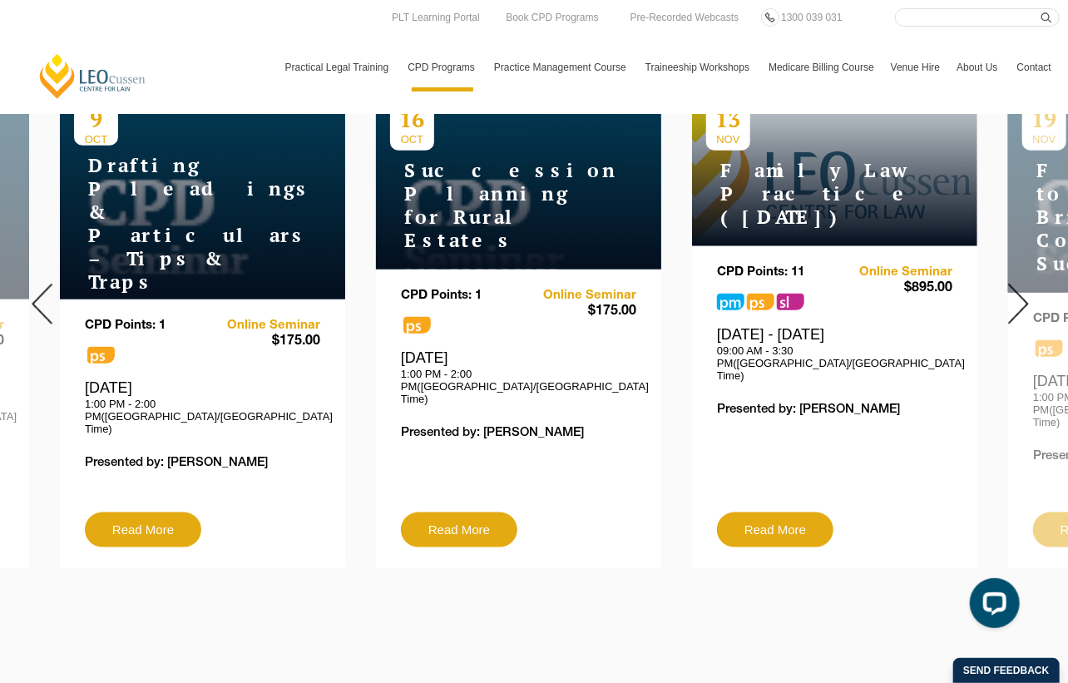
click at [45, 312] on img at bounding box center [42, 304] width 21 height 41
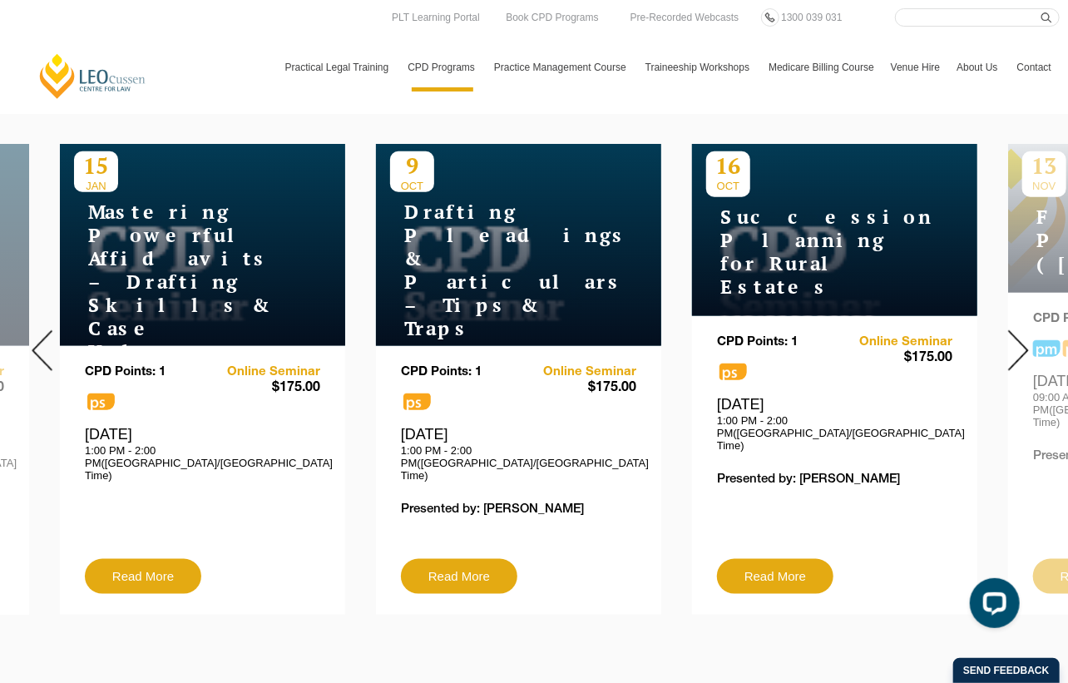
scroll to position [582, 0]
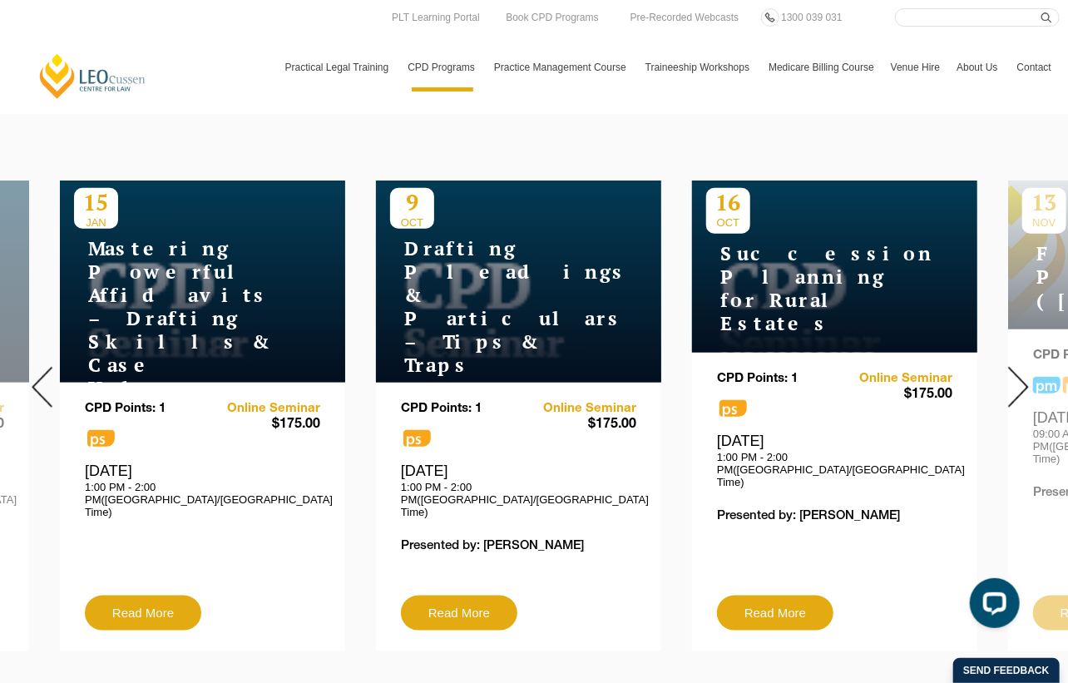
click at [37, 367] on img at bounding box center [42, 387] width 21 height 41
